Goal: Task Accomplishment & Management: Use online tool/utility

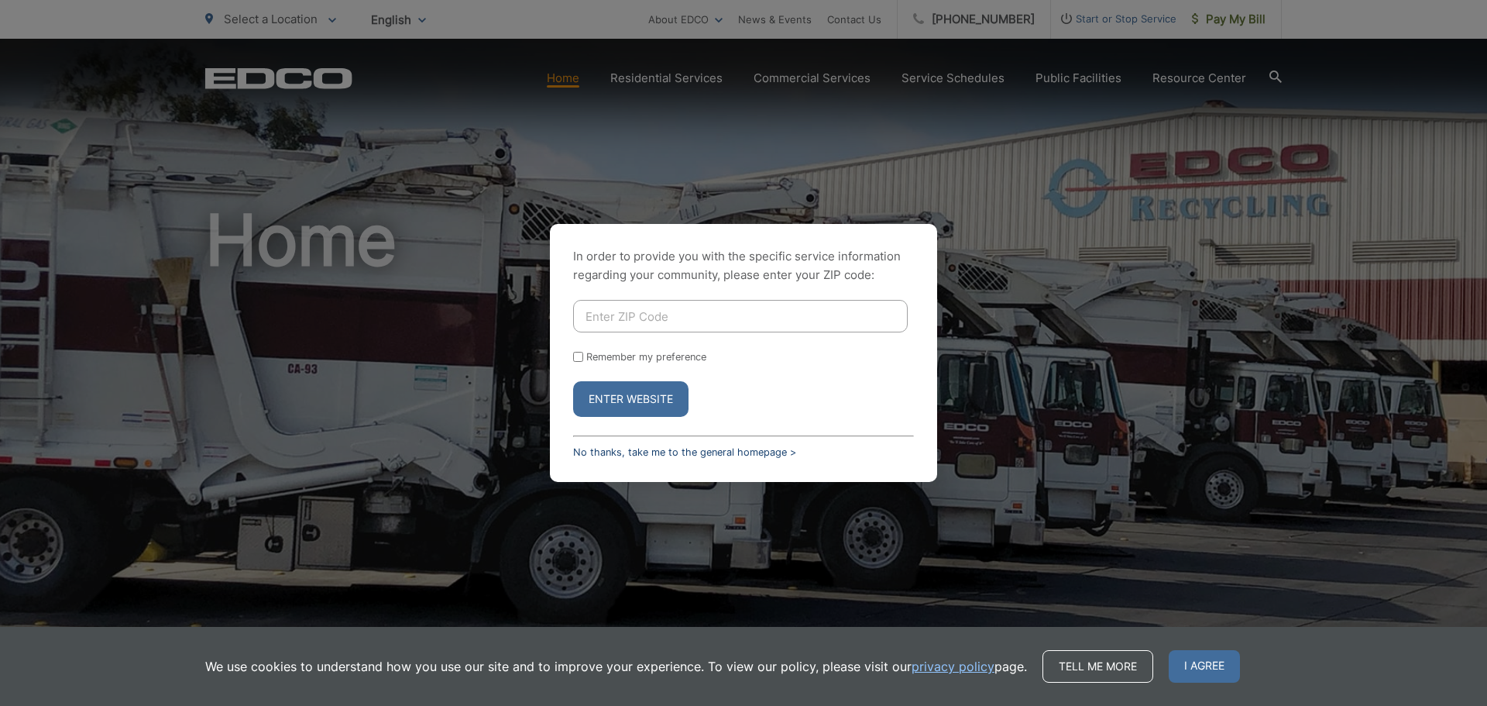
click at [615, 448] on link "No thanks, take me to the general homepage >" at bounding box center [684, 452] width 223 height 12
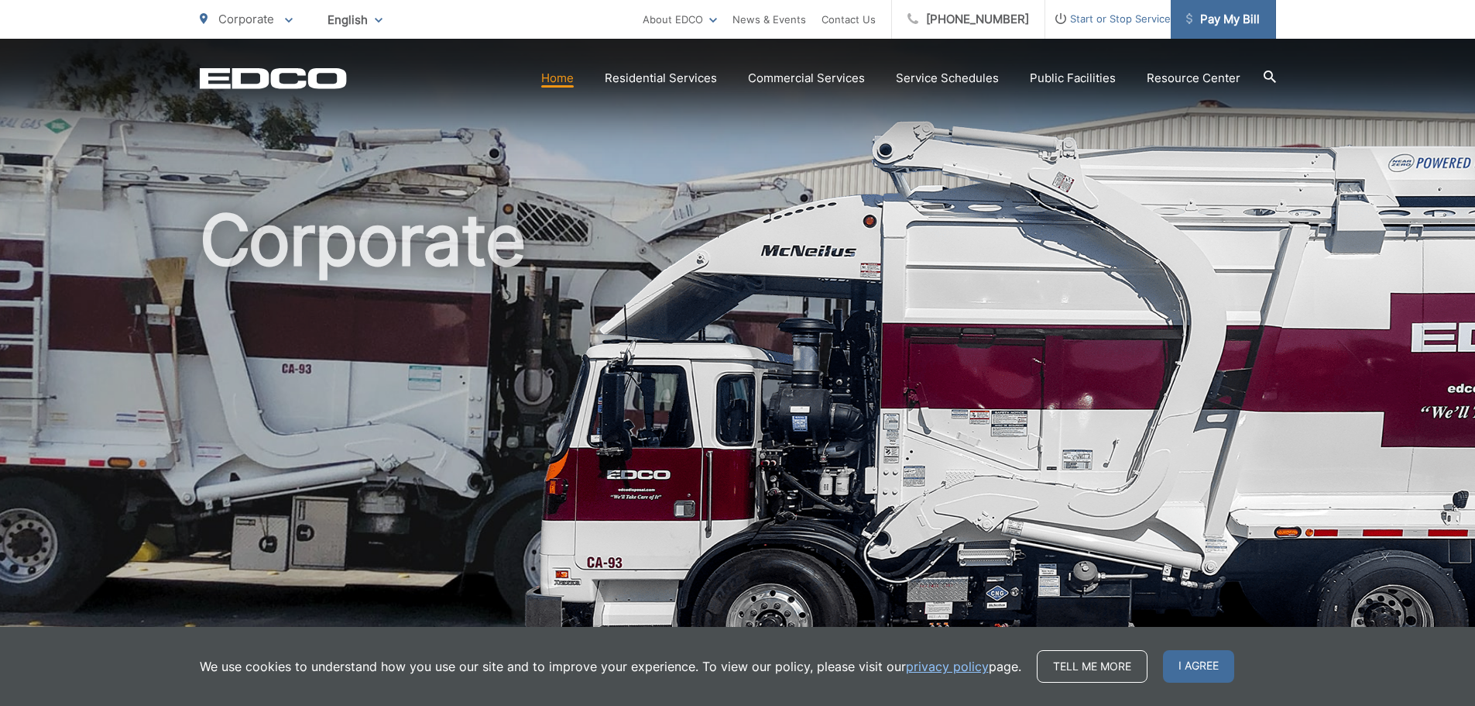
click at [1187, 25] on span at bounding box center [1189, 20] width 6 height 19
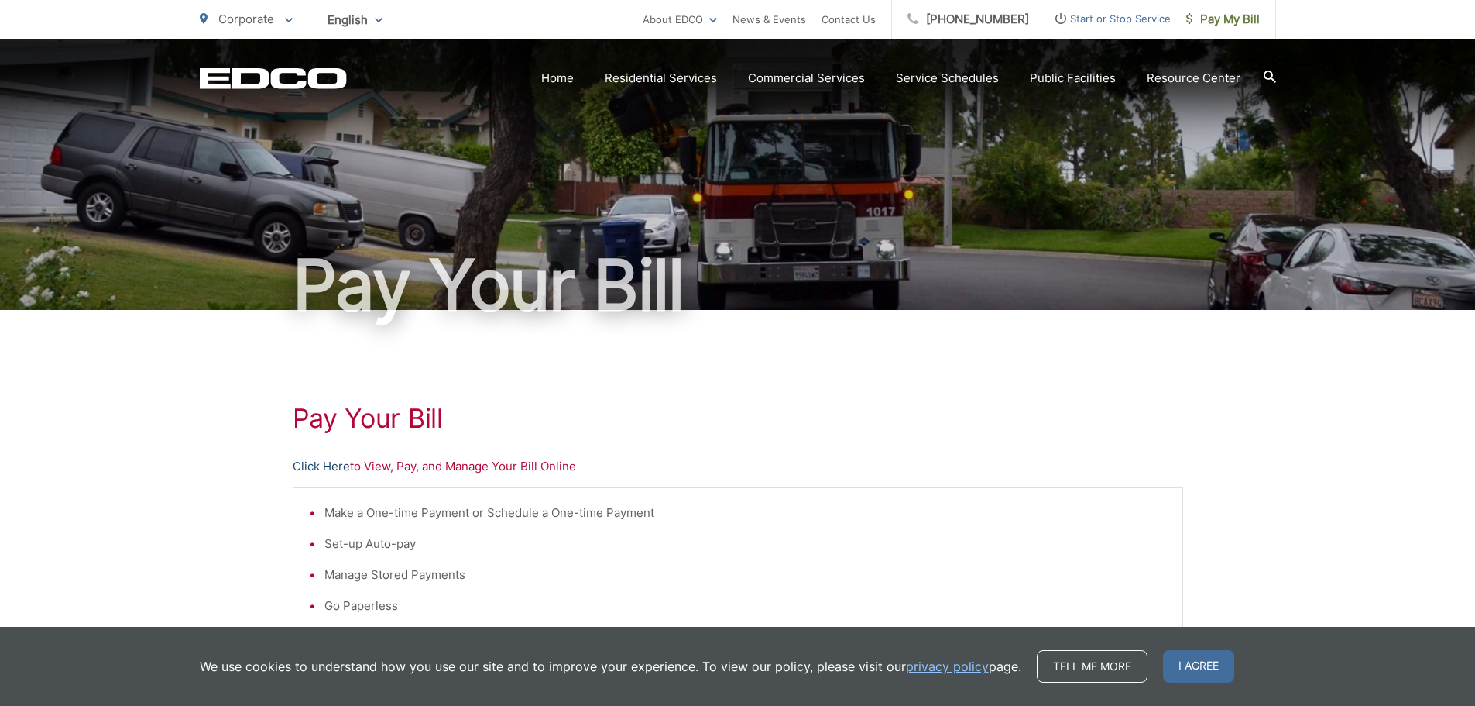
click at [316, 469] on link "Click Here" at bounding box center [321, 466] width 57 height 19
